Goal: Task Accomplishment & Management: Complete application form

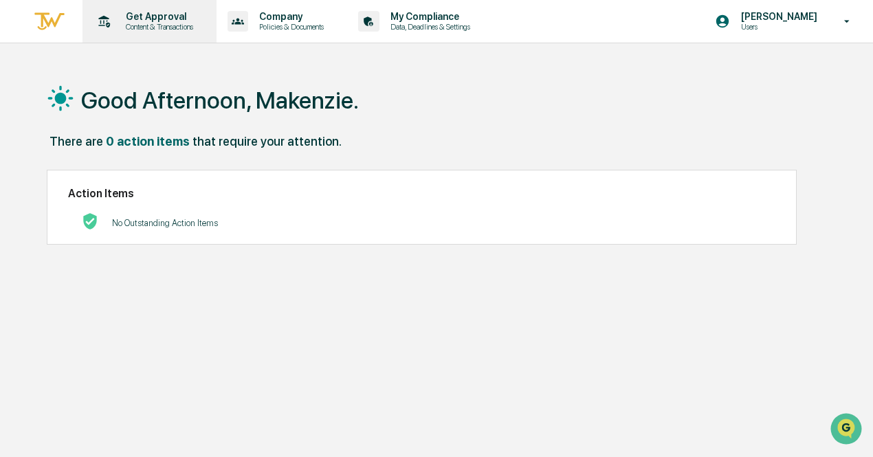
click at [150, 30] on p "Content & Transactions" at bounding box center [157, 27] width 85 height 10
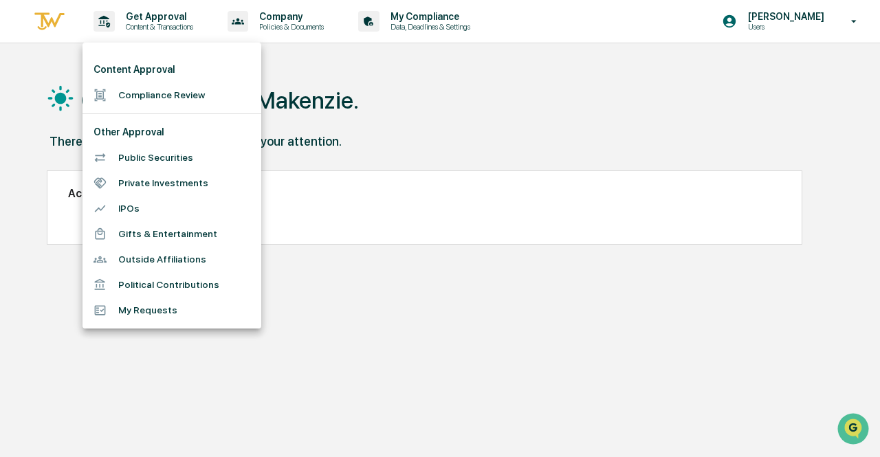
click at [172, 101] on li "Compliance Review" at bounding box center [171, 94] width 179 height 25
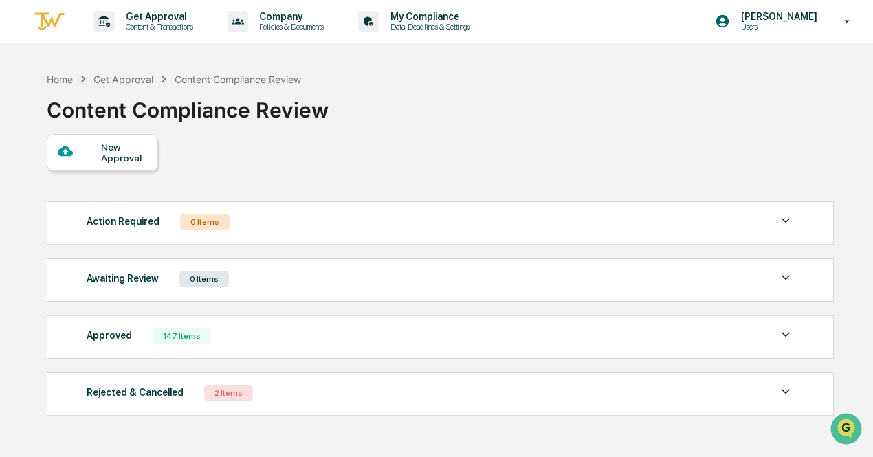
click at [131, 153] on div "New Approval" at bounding box center [124, 153] width 46 height 22
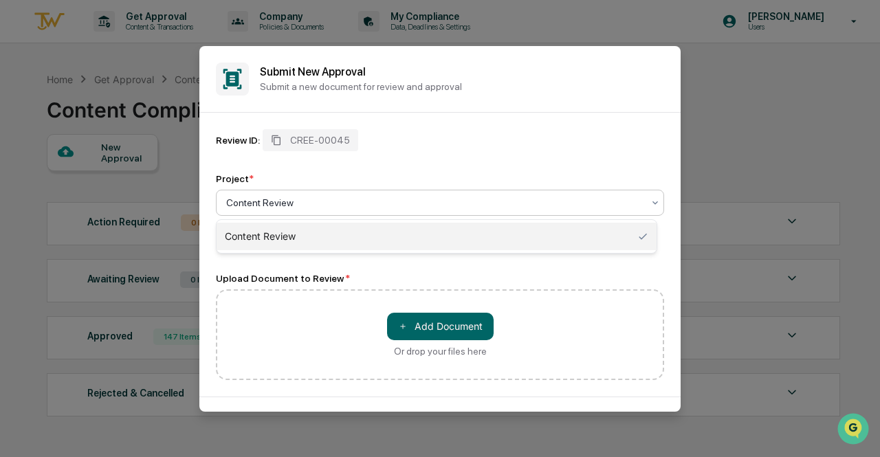
click at [335, 197] on div at bounding box center [434, 203] width 416 height 14
click at [306, 305] on div "＋ Add Document Or drop your files here" at bounding box center [440, 334] width 448 height 91
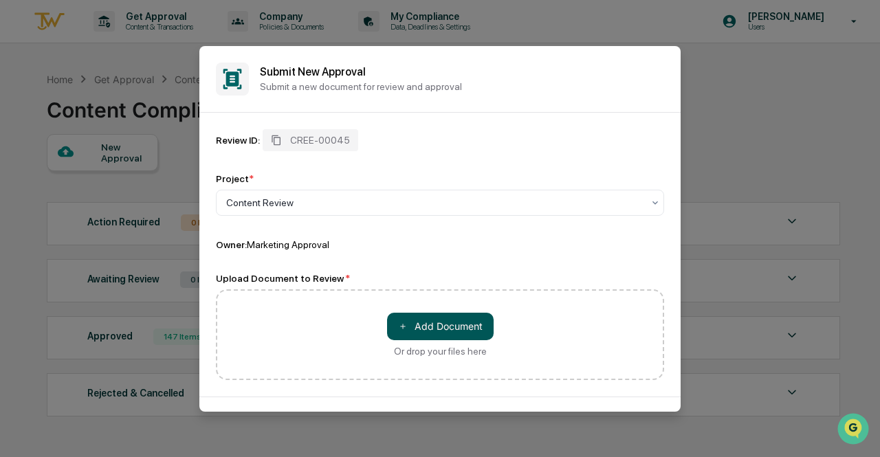
click at [439, 318] on button "＋ Add Document" at bounding box center [440, 326] width 107 height 27
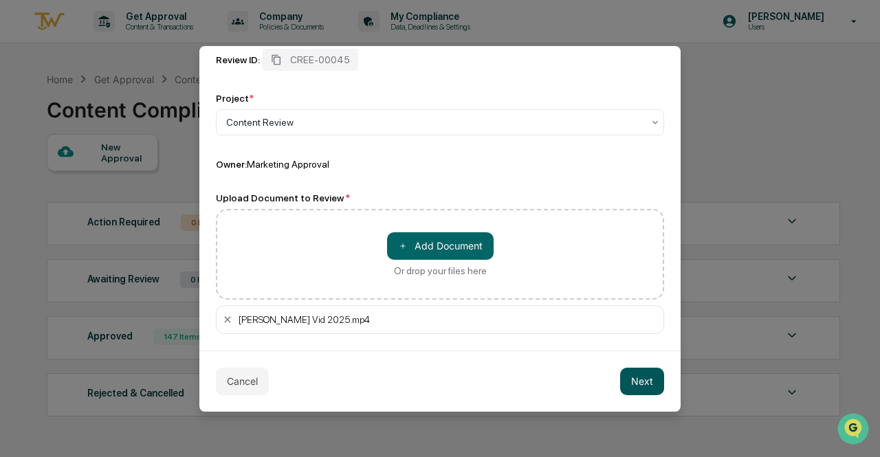
click at [642, 382] on button "Next" at bounding box center [642, 381] width 44 height 27
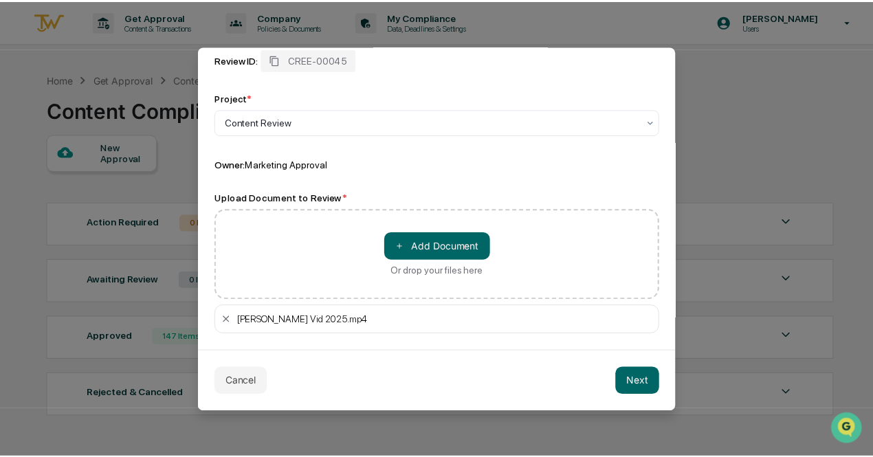
scroll to position [0, 0]
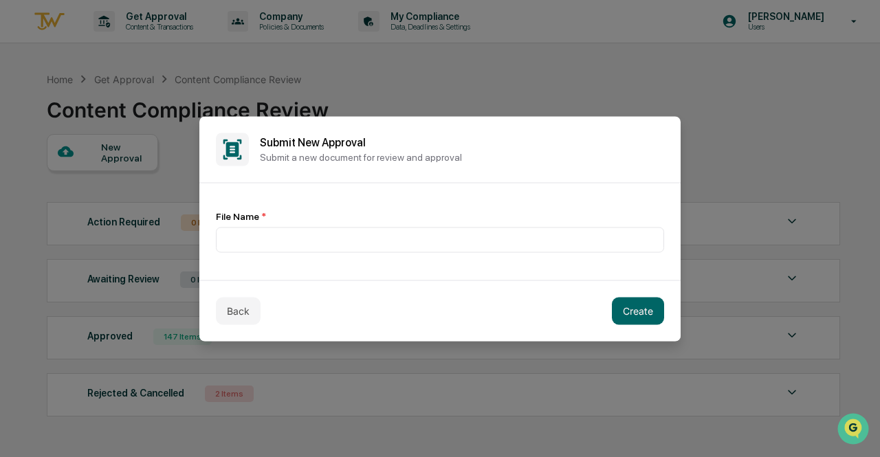
click at [291, 212] on div "File Name *" at bounding box center [440, 215] width 448 height 11
click at [295, 254] on div "File Name *" at bounding box center [440, 231] width 448 height 64
drag, startPoint x: 349, startPoint y: 265, endPoint x: 355, endPoint y: 238, distance: 27.4
click at [350, 265] on div "File Name *" at bounding box center [439, 231] width 481 height 97
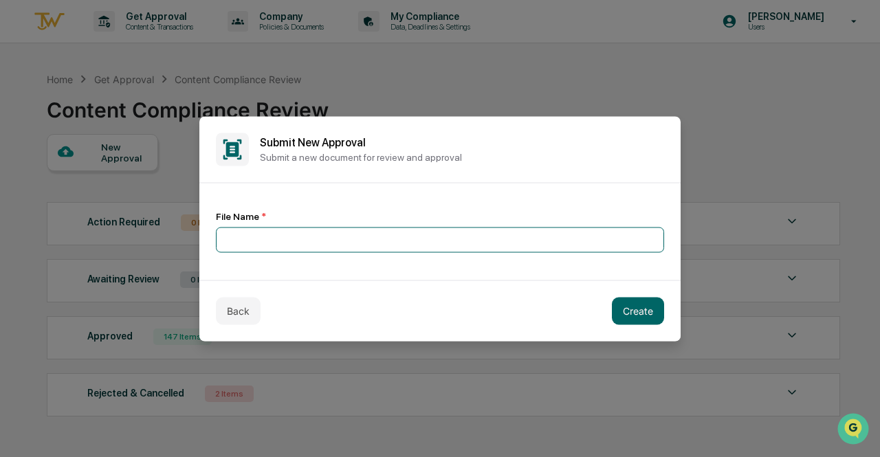
click at [355, 238] on input at bounding box center [440, 239] width 448 height 25
type input "**********"
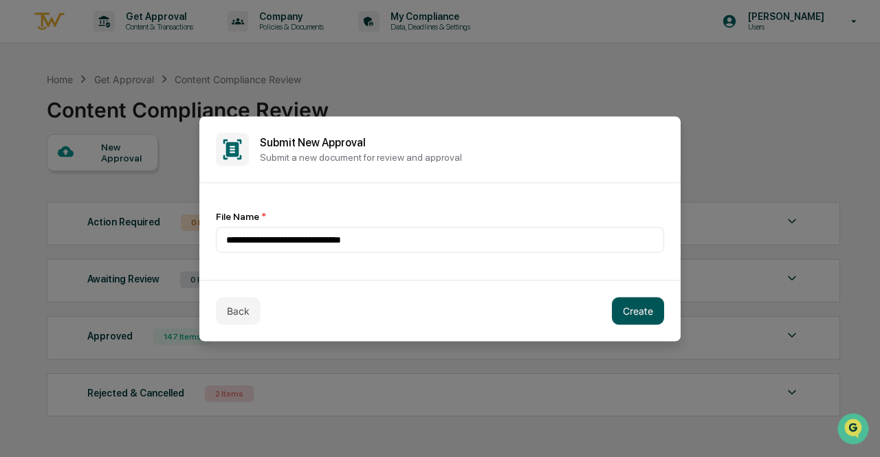
click at [650, 319] on button "Create" at bounding box center [638, 310] width 52 height 27
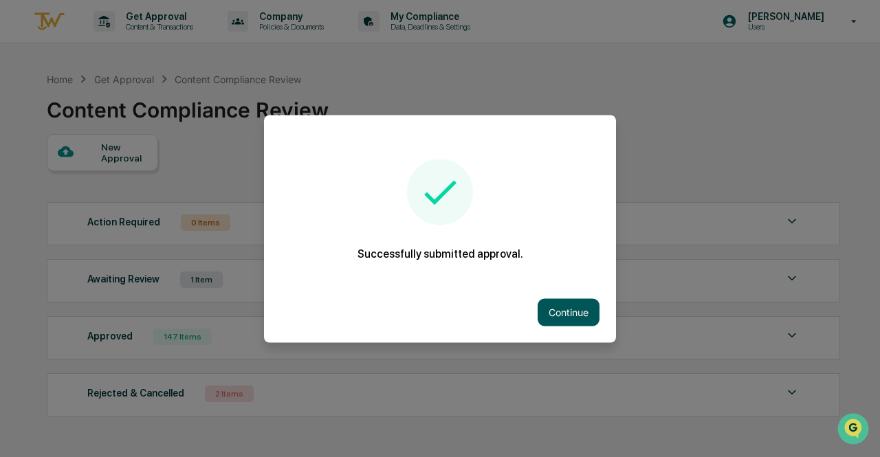
click at [587, 307] on button "Continue" at bounding box center [568, 311] width 62 height 27
